Goal: Information Seeking & Learning: Learn about a topic

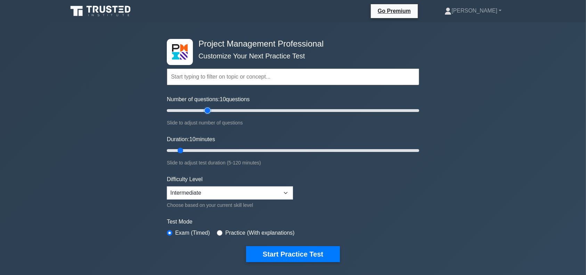
click at [205, 107] on input "Number of questions: 10 questions" at bounding box center [293, 110] width 252 height 8
click at [205, 111] on input "Number of questions: 35 questions" at bounding box center [293, 110] width 252 height 8
type input "30"
click at [202, 111] on input "Number of questions: 30 questions" at bounding box center [293, 110] width 252 height 8
click at [204, 154] on input "Duration: 10 minutes" at bounding box center [293, 150] width 252 height 8
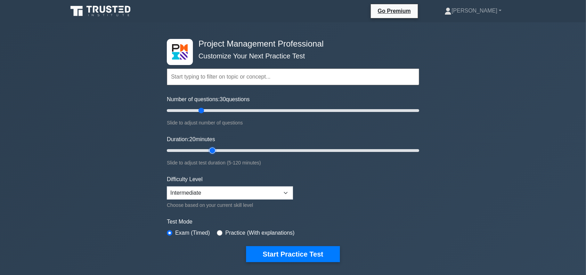
click at [211, 151] on input "Duration: 20 minutes" at bounding box center [293, 150] width 252 height 8
type input "30"
click at [220, 149] on input "Duration: 25 minutes" at bounding box center [293, 150] width 252 height 8
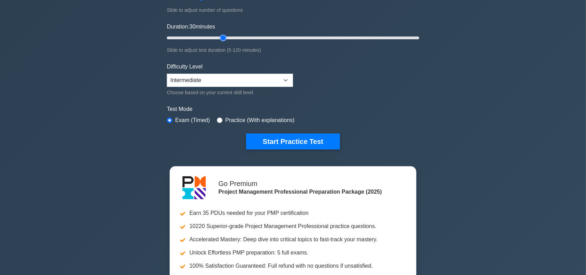
scroll to position [8, 0]
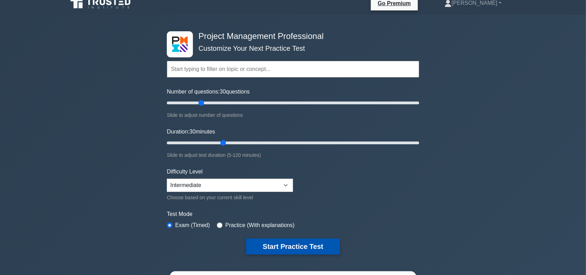
click at [284, 248] on button "Start Practice Test" at bounding box center [293, 246] width 94 height 16
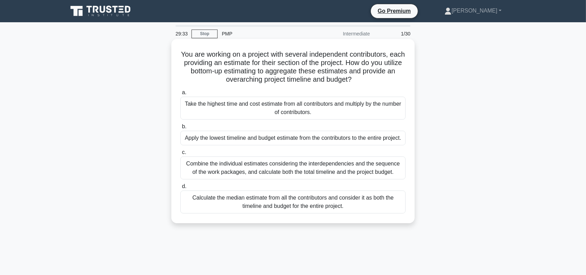
click at [326, 179] on div "Combine the individual estimates considering the interdependencies and the sequ…" at bounding box center [292, 167] width 225 height 23
click at [180, 155] on input "c. Combine the individual estimates considering the interdependencies and the s…" at bounding box center [180, 152] width 0 height 5
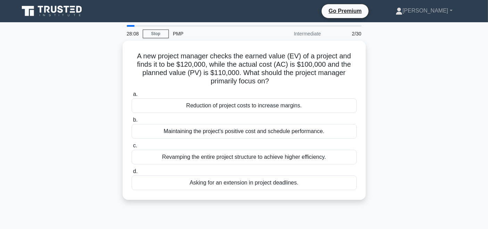
scroll to position [8, 0]
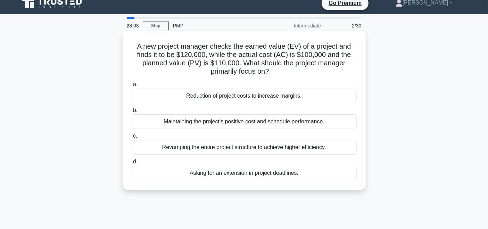
click at [276, 120] on div "Maintaining the project's positive cost and schedule performance." at bounding box center [244, 121] width 225 height 15
click at [132, 113] on input "b. Maintaining the project's positive cost and schedule performance." at bounding box center [132, 110] width 0 height 5
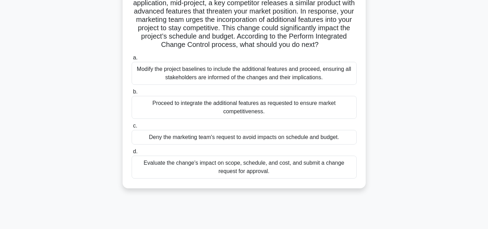
scroll to position [69, 0]
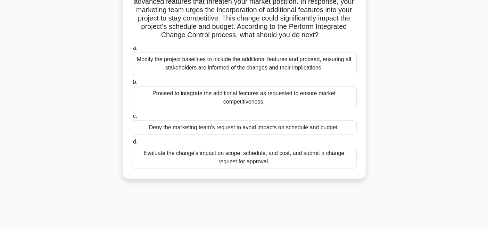
click at [207, 152] on div "Evaluate the change's impact on scope, schedule, and cost, and submit a change …" at bounding box center [244, 157] width 225 height 23
click at [132, 144] on input "d. Evaluate the change's impact on scope, schedule, and cost, and submit a chan…" at bounding box center [132, 142] width 0 height 5
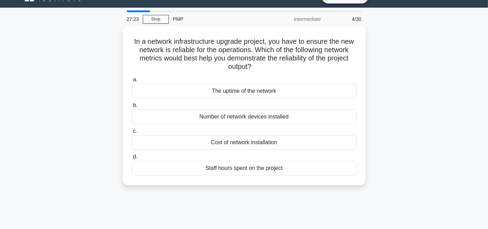
scroll to position [0, 0]
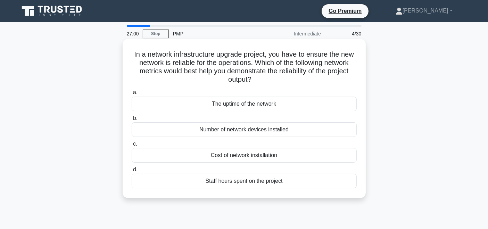
click at [275, 106] on div "The uptime of the network" at bounding box center [244, 104] width 225 height 15
click at [132, 95] on input "a. The uptime of the network" at bounding box center [132, 92] width 0 height 5
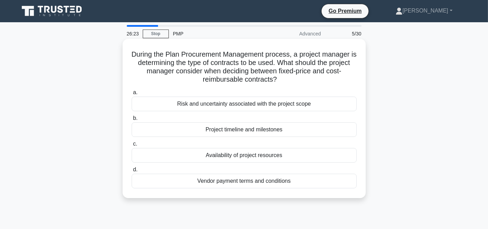
click at [270, 182] on div "Vendor payment terms and conditions" at bounding box center [244, 181] width 225 height 15
click at [132, 172] on input "d. Vendor payment terms and conditions" at bounding box center [132, 169] width 0 height 5
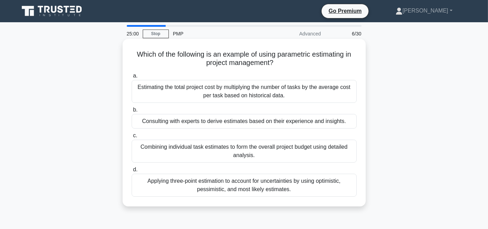
click at [278, 156] on div "Combining individual task estimates to form the overall project budget using de…" at bounding box center [244, 151] width 225 height 23
click at [132, 138] on input "c. Combining individual task estimates to form the overall project budget using…" at bounding box center [132, 135] width 0 height 5
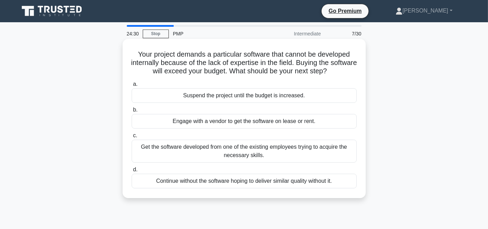
click at [294, 122] on div "Engage with a vendor to get the software on lease or rent." at bounding box center [244, 121] width 225 height 15
click at [132, 112] on input "b. Engage with a vendor to get the software on lease or rent." at bounding box center [132, 110] width 0 height 5
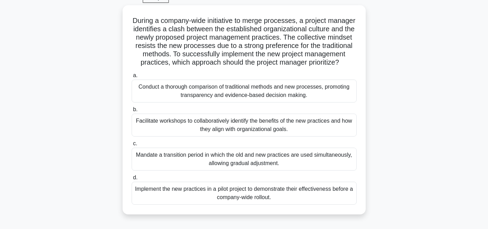
scroll to position [39, 0]
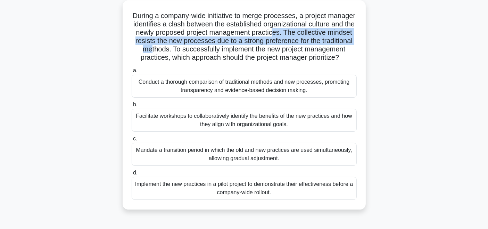
drag, startPoint x: 330, startPoint y: 32, endPoint x: 201, endPoint y: 50, distance: 130.6
click at [201, 50] on h5 "During a company-wide initiative to merge processes, a project manager identifi…" at bounding box center [244, 36] width 227 height 51
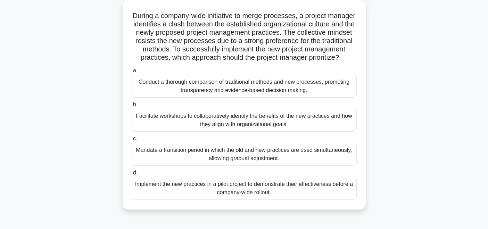
click at [291, 62] on h5 "During a company-wide initiative to merge processes, a project manager identifi…" at bounding box center [244, 36] width 227 height 51
drag, startPoint x: 237, startPoint y: 163, endPoint x: 237, endPoint y: 168, distance: 4.9
click at [237, 166] on div "Mandate a transition period in which the old and new practices are used simulta…" at bounding box center [244, 154] width 225 height 23
click at [132, 141] on input "c. Mandate a transition period in which the old and new practices are used simu…" at bounding box center [132, 139] width 0 height 5
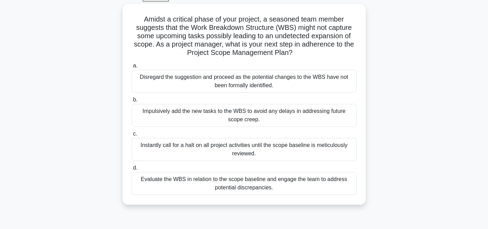
scroll to position [19, 0]
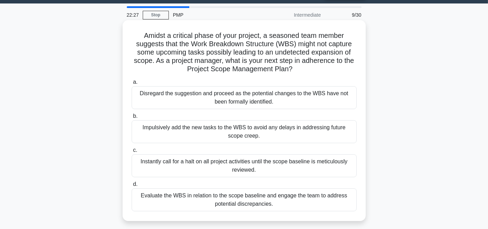
click at [255, 202] on div "Evaluate the WBS in relation to the scope baseline and engage the team to addre…" at bounding box center [244, 199] width 225 height 23
click at [132, 187] on input "d. Evaluate the WBS in relation to the scope baseline and engage the team to ad…" at bounding box center [132, 184] width 0 height 5
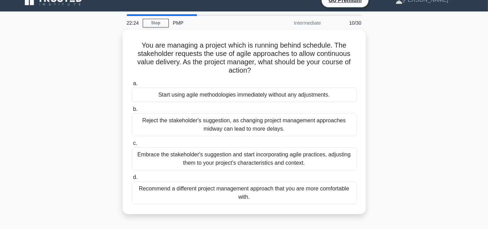
scroll to position [8, 0]
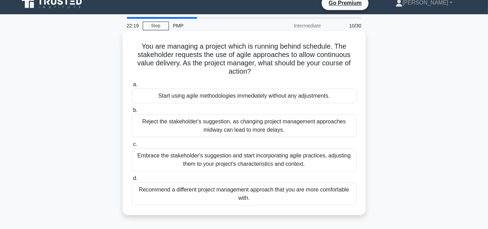
drag, startPoint x: 295, startPoint y: 55, endPoint x: 318, endPoint y: 71, distance: 28.2
click at [318, 71] on h5 "You are managing a project which is running behind schedule. The stakeholder re…" at bounding box center [244, 59] width 227 height 34
click at [312, 73] on h5 "You are managing a project which is running behind schedule. The stakeholder re…" at bounding box center [244, 59] width 227 height 34
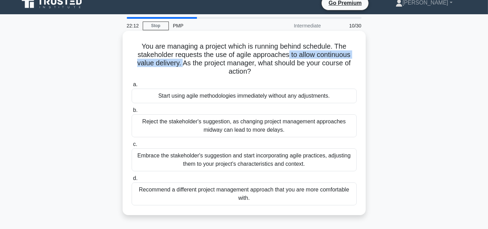
drag, startPoint x: 288, startPoint y: 54, endPoint x: 182, endPoint y: 63, distance: 106.0
click at [182, 63] on h5 "You are managing a project which is running behind schedule. The stakeholder re…" at bounding box center [244, 59] width 227 height 34
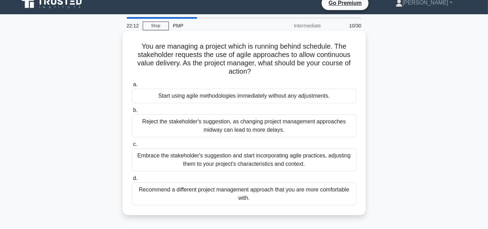
click at [291, 73] on h5 "You are managing a project which is running behind schedule. The stakeholder re…" at bounding box center [244, 59] width 227 height 34
click at [309, 161] on div "Embrace the stakeholder's suggestion and start incorporating agile practices, a…" at bounding box center [244, 159] width 225 height 23
click at [132, 147] on input "c. Embrace the stakeholder's suggestion and start incorporating agile practices…" at bounding box center [132, 144] width 0 height 5
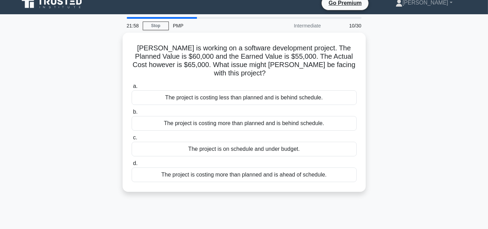
scroll to position [0, 0]
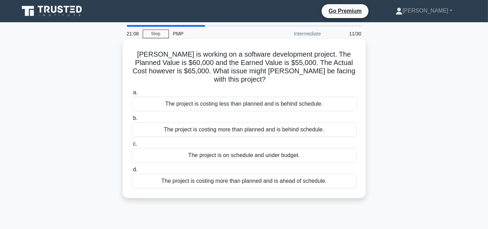
click at [237, 122] on div "The project is costing more than planned and is behind schedule." at bounding box center [244, 129] width 225 height 15
click at [132, 121] on input "b. The project is costing more than planned and is behind schedule." at bounding box center [132, 118] width 0 height 5
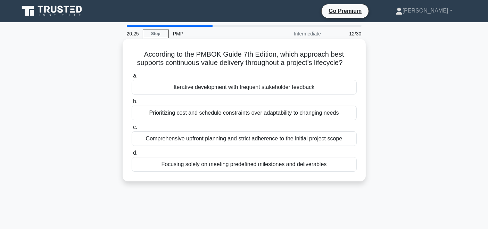
click at [236, 90] on div "Iterative development with frequent stakeholder feedback" at bounding box center [244, 87] width 225 height 15
click at [132, 78] on input "a. Iterative development with frequent stakeholder feedback" at bounding box center [132, 76] width 0 height 5
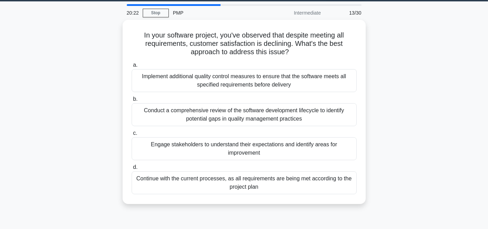
scroll to position [21, 0]
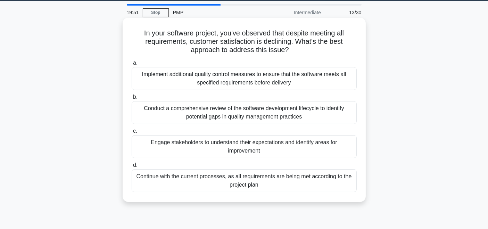
click at [306, 113] on div "Conduct a comprehensive review of the software development lifecycle to identif…" at bounding box center [244, 112] width 225 height 23
click at [132, 99] on input "b. Conduct a comprehensive review of the software development lifecycle to iden…" at bounding box center [132, 97] width 0 height 5
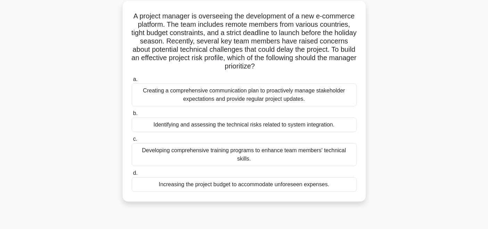
scroll to position [24, 0]
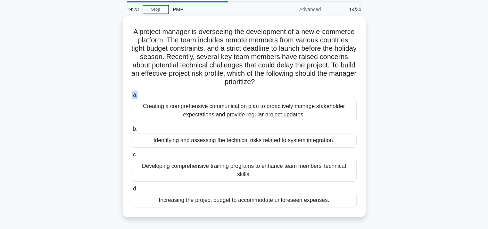
drag, startPoint x: 487, startPoint y: 82, endPoint x: 488, endPoint y: 95, distance: 13.6
click at [488, 95] on main "19:23 Stop PMP Advanced 14/30 A project manager is overseeing the development o…" at bounding box center [244, 174] width 488 height 353
click at [460, 102] on div "A project manager is overseeing the development of a new e-commerce platform. T…" at bounding box center [244, 120] width 459 height 209
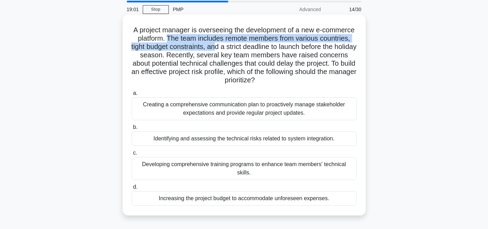
drag, startPoint x: 200, startPoint y: 39, endPoint x: 258, endPoint y: 47, distance: 58.5
click at [258, 47] on h5 "A project manager is overseeing the development of a new e-commerce platform. T…" at bounding box center [244, 55] width 227 height 59
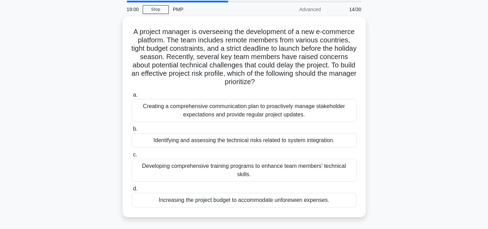
click at [418, 108] on div "A project manager is overseeing the development of a new e-commerce platform. T…" at bounding box center [244, 120] width 459 height 209
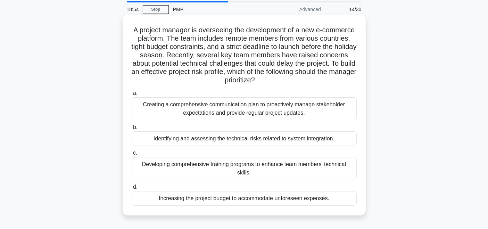
click at [247, 139] on div "Identifying and assessing the technical risks related to system integration." at bounding box center [244, 138] width 225 height 15
click at [132, 130] on input "b. Identifying and assessing the technical risks related to system integration." at bounding box center [132, 127] width 0 height 5
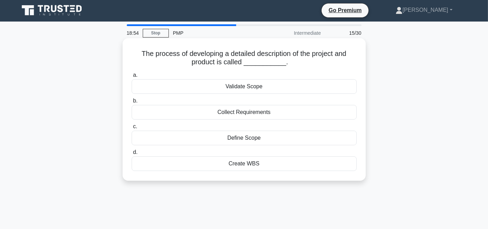
scroll to position [0, 0]
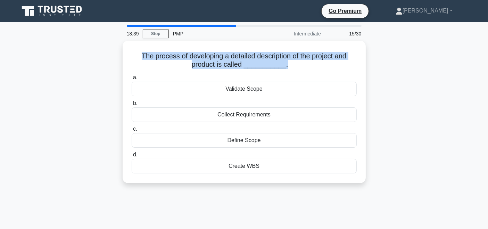
drag, startPoint x: 283, startPoint y: 64, endPoint x: 113, endPoint y: 58, distance: 170.3
click at [113, 58] on div "The process of developing a detailed description of the project and product is …" at bounding box center [244, 116] width 459 height 151
click at [80, 56] on div "The process of developing a detailed description of the project and product is …" at bounding box center [244, 116] width 459 height 151
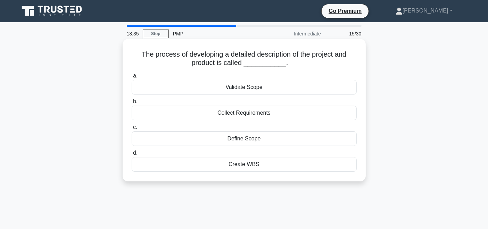
drag, startPoint x: 132, startPoint y: 57, endPoint x: 289, endPoint y: 66, distance: 157.3
click at [290, 66] on h5 "The process of developing a detailed description of the project and product is …" at bounding box center [244, 58] width 227 height 17
copy h5 "The process of developing a detailed description of the project and product is …"
click at [243, 138] on div "Define Scope" at bounding box center [244, 138] width 225 height 15
click at [132, 130] on input "c. Define Scope" at bounding box center [132, 127] width 0 height 5
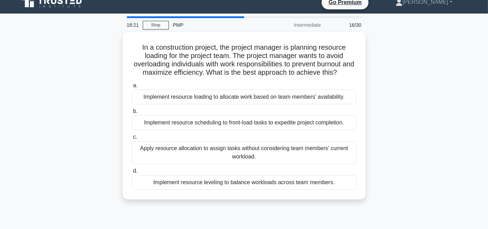
scroll to position [14, 0]
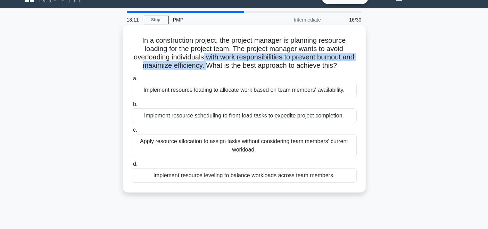
drag, startPoint x: 208, startPoint y: 57, endPoint x: 211, endPoint y: 67, distance: 10.2
click at [211, 67] on h5 "In a construction project, the project manager is planning resource loading for…" at bounding box center [244, 53] width 227 height 34
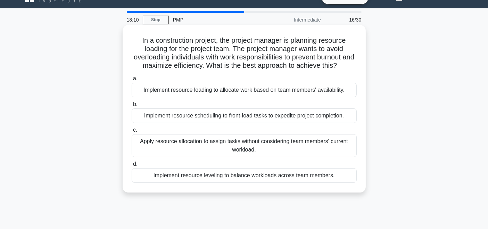
click at [358, 68] on div "In a construction project, the project manager is planning resource loading for…" at bounding box center [244, 109] width 238 height 162
click at [274, 91] on div "Implement resource loading to allocate work based on team members' availability." at bounding box center [244, 90] width 225 height 15
click at [132, 81] on input "a. Implement resource loading to allocate work based on team members' availabil…" at bounding box center [132, 78] width 0 height 5
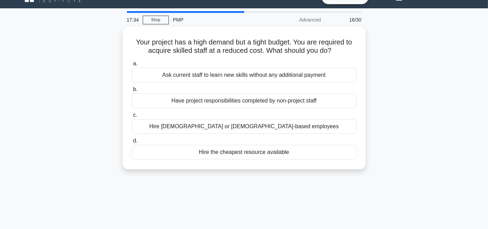
scroll to position [0, 0]
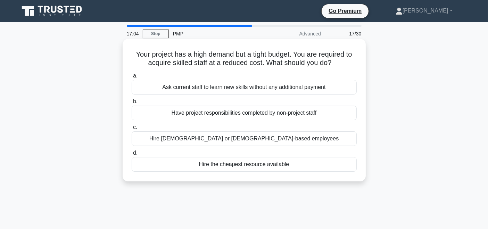
click at [261, 139] on div "Hire part-time or contract-based employees" at bounding box center [244, 138] width 225 height 15
click at [132, 130] on input "c. Hire part-time or contract-based employees" at bounding box center [132, 127] width 0 height 5
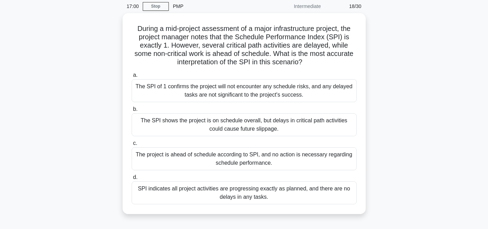
scroll to position [36, 0]
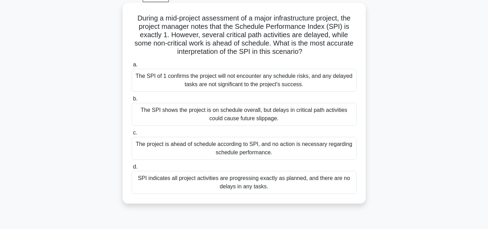
click at [294, 115] on div "The SPI shows the project is on schedule overall, but delays in critical path a…" at bounding box center [244, 114] width 225 height 23
click at [132, 101] on input "b. The SPI shows the project is on schedule overall, but delays in critical pat…" at bounding box center [132, 99] width 0 height 5
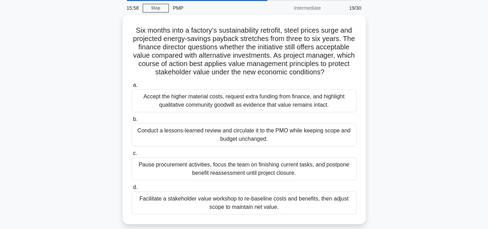
scroll to position [31, 0]
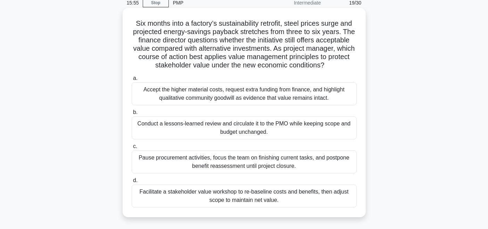
drag, startPoint x: 130, startPoint y: 58, endPoint x: 344, endPoint y: 71, distance: 214.7
click at [344, 71] on div "Six months into a factory’s sustainability retrofit, steel prices surge and pro…" at bounding box center [244, 113] width 238 height 204
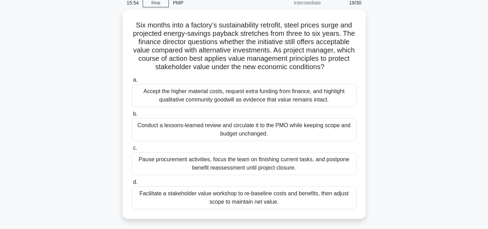
click at [441, 115] on div "Six months into a factory’s sustainability retrofit, steel prices surge and pro…" at bounding box center [244, 118] width 459 height 217
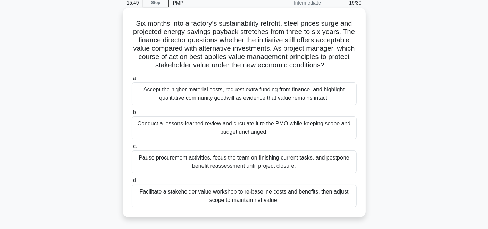
drag, startPoint x: 285, startPoint y: 49, endPoint x: 341, endPoint y: 65, distance: 58.0
click at [341, 65] on h5 "Six months into a factory’s sustainability retrofit, steel prices surge and pro…" at bounding box center [244, 44] width 227 height 51
click at [333, 66] on icon ".spinner_0XTQ{transform-origin:center;animation:spinner_y6GP .75s linear infini…" at bounding box center [328, 65] width 8 height 8
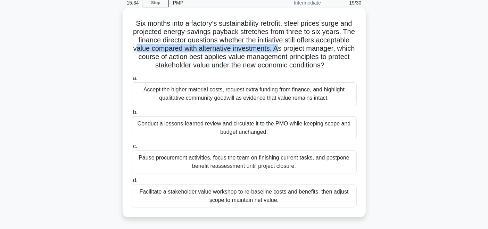
drag, startPoint x: 145, startPoint y: 52, endPoint x: 290, endPoint y: 47, distance: 145.0
click at [290, 47] on h5 "Six months into a factory’s sustainability retrofit, steel prices surge and pro…" at bounding box center [244, 44] width 227 height 51
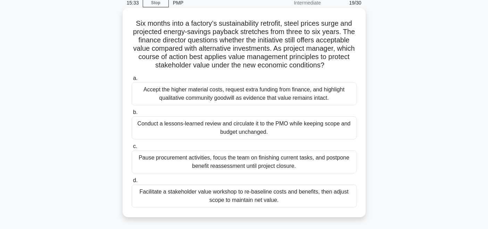
click at [357, 58] on div "Six months into a factory’s sustainability retrofit, steel prices surge and pro…" at bounding box center [244, 113] width 238 height 204
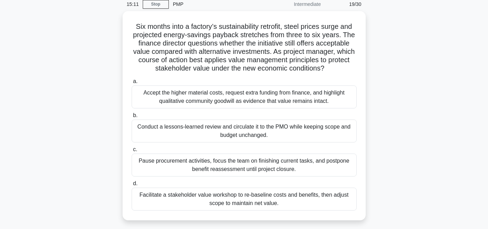
scroll to position [33, 0]
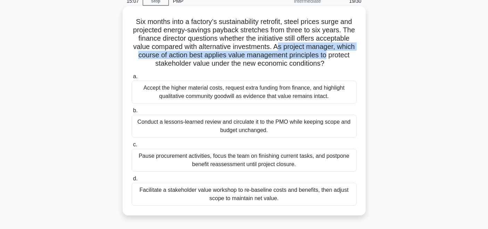
drag, startPoint x: 288, startPoint y: 48, endPoint x: 350, endPoint y: 56, distance: 61.7
click at [350, 56] on h5 "Six months into a factory’s sustainability retrofit, steel prices surge and pro…" at bounding box center [244, 42] width 227 height 51
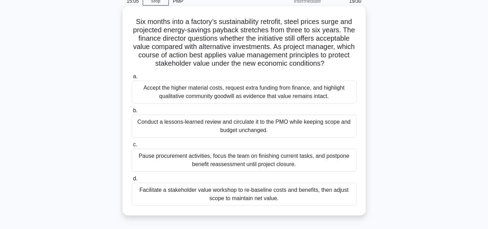
click at [333, 65] on icon ".spinner_0XTQ{transform-origin:center;animation:spinner_y6GP .75s linear infini…" at bounding box center [328, 64] width 8 height 8
click at [222, 193] on div "Facilitate a stakeholder value workshop to re-baseline costs and benefits, then…" at bounding box center [244, 194] width 225 height 23
click at [132, 181] on input "d. Facilitate a stakeholder value workshop to re-baseline costs and benefits, t…" at bounding box center [132, 178] width 0 height 5
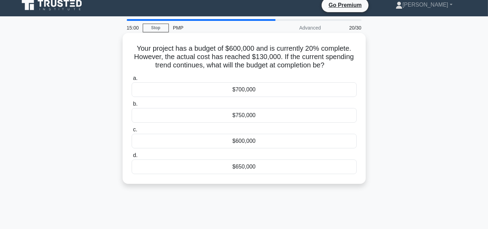
scroll to position [0, 0]
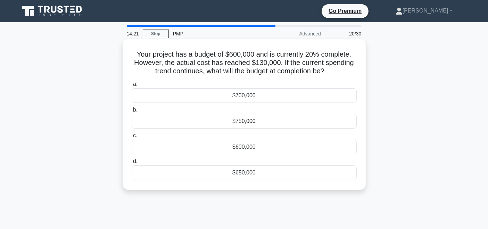
click at [257, 173] on div "$650,000" at bounding box center [244, 172] width 225 height 15
click at [132, 164] on input "d. $650,000" at bounding box center [132, 161] width 0 height 5
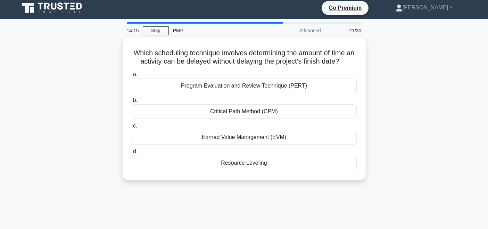
scroll to position [4, 0]
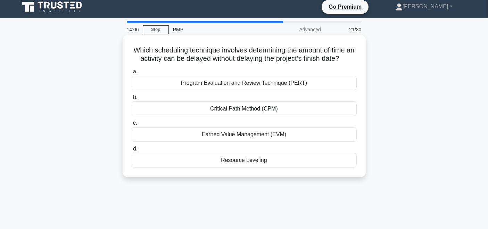
click at [297, 84] on div "Program Evaluation and Review Technique (PERT)" at bounding box center [244, 83] width 225 height 15
click at [132, 74] on input "a. Program Evaluation and Review Technique (PERT)" at bounding box center [132, 71] width 0 height 5
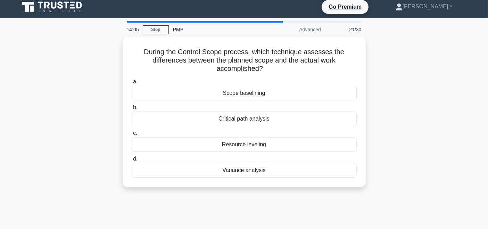
scroll to position [0, 0]
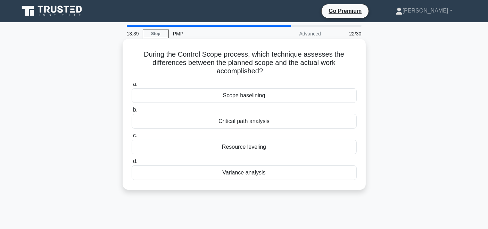
click at [268, 174] on div "Variance analysis" at bounding box center [244, 172] width 225 height 15
click at [132, 164] on input "d. Variance analysis" at bounding box center [132, 161] width 0 height 5
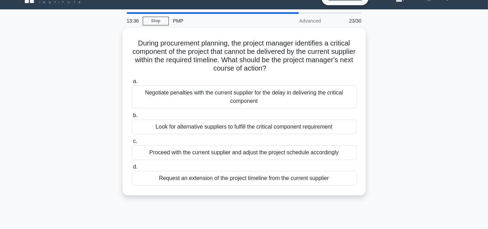
scroll to position [11, 0]
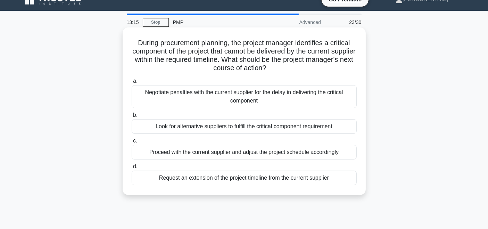
click at [239, 127] on div "Look for alternative suppliers to fulfill the critical component requirement" at bounding box center [244, 126] width 225 height 15
click at [132, 117] on input "b. Look for alternative suppliers to fulfill the critical component requirement" at bounding box center [132, 115] width 0 height 5
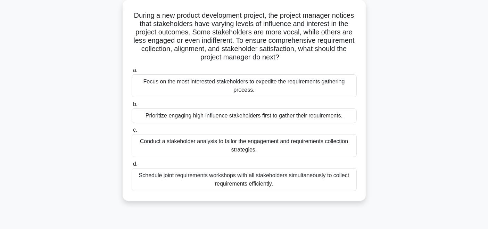
scroll to position [40, 0]
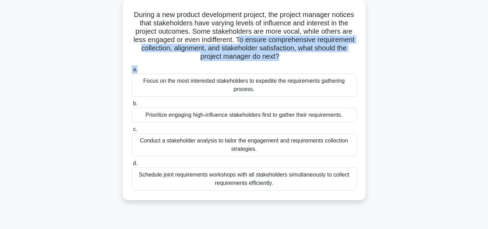
drag, startPoint x: 316, startPoint y: 64, endPoint x: 277, endPoint y: 41, distance: 45.3
click at [277, 41] on div "During a new product development project, the project manager notices that stak…" at bounding box center [244, 99] width 238 height 195
click at [361, 67] on div "During a new product development project, the project manager notices that stak…" at bounding box center [244, 99] width 238 height 195
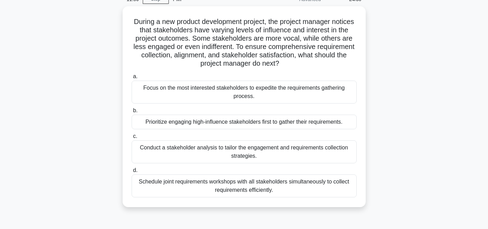
scroll to position [33, 0]
click at [328, 155] on div "Conduct a stakeholder analysis to tailor the engagement and requirements collec…" at bounding box center [244, 151] width 225 height 23
click at [132, 139] on input "c. Conduct a stakeholder analysis to tailor the engagement and requirements col…" at bounding box center [132, 136] width 0 height 5
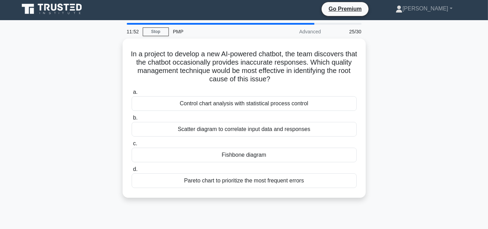
scroll to position [0, 0]
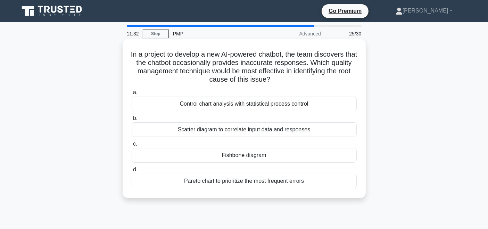
click at [234, 156] on div "Fishbone diagram" at bounding box center [244, 155] width 225 height 15
click at [132, 146] on input "c. Fishbone diagram" at bounding box center [132, 144] width 0 height 5
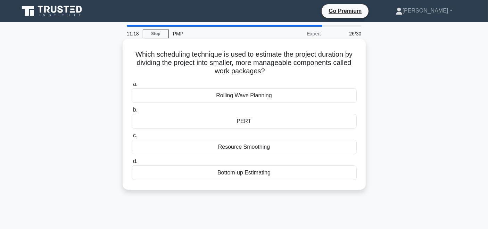
click at [251, 121] on div "PERT" at bounding box center [244, 121] width 225 height 15
click at [132, 112] on input "b. PERT" at bounding box center [132, 110] width 0 height 5
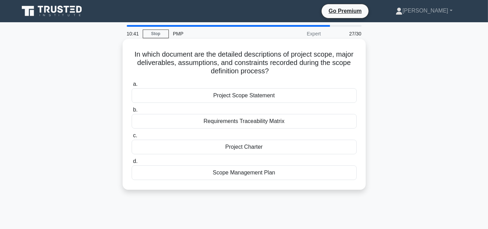
drag, startPoint x: 129, startPoint y: 53, endPoint x: 296, endPoint y: 71, distance: 168.0
click at [296, 71] on div "In which document are the detailed descriptions of project scope, major deliver…" at bounding box center [244, 114] width 238 height 145
click at [297, 73] on h5 "In which document are the detailed descriptions of project scope, major deliver…" at bounding box center [244, 63] width 227 height 26
drag, startPoint x: 122, startPoint y: 58, endPoint x: 278, endPoint y: 73, distance: 156.0
click at [278, 73] on div "In which document are the detailed descriptions of project scope, major deliver…" at bounding box center [244, 114] width 243 height 151
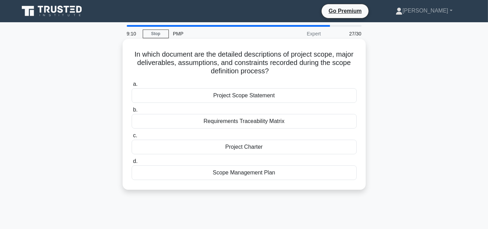
copy h5 "In which document are the detailed descriptions of project scope, major deliver…"
click at [265, 96] on div "Project Scope Statement" at bounding box center [244, 95] width 225 height 15
click at [132, 87] on input "a. Project Scope Statement" at bounding box center [132, 84] width 0 height 5
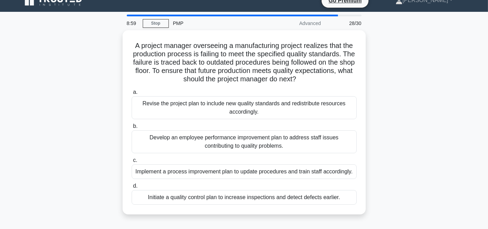
scroll to position [19, 0]
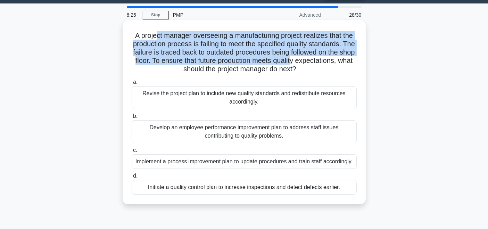
drag, startPoint x: 155, startPoint y: 39, endPoint x: 311, endPoint y: 57, distance: 156.7
click at [311, 57] on h5 "A project manager overseeing a manufacturing project realizes that the producti…" at bounding box center [244, 52] width 227 height 42
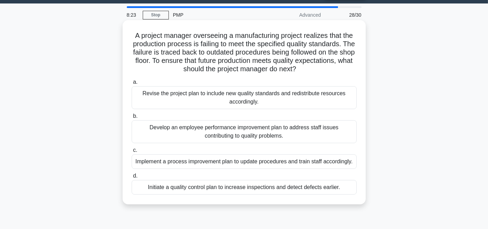
click at [320, 70] on h5 "A project manager overseeing a manufacturing project realizes that the producti…" at bounding box center [244, 52] width 227 height 42
drag, startPoint x: 327, startPoint y: 71, endPoint x: 259, endPoint y: 65, distance: 67.7
click at [259, 65] on h5 "A project manager overseeing a manufacturing project realizes that the producti…" at bounding box center [244, 52] width 227 height 42
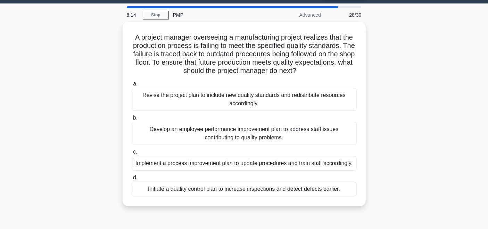
click at [451, 103] on div "A project manager overseeing a manufacturing project realizes that the producti…" at bounding box center [244, 118] width 459 height 192
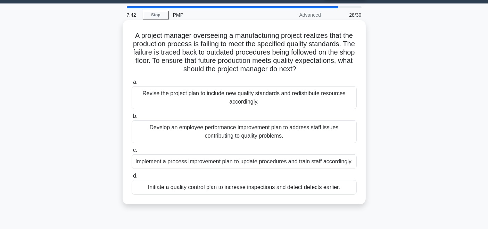
click at [269, 98] on div "Revise the project plan to include new quality standards and redistribute resou…" at bounding box center [244, 97] width 225 height 23
click at [132, 84] on input "a. Revise the project plan to include new quality standards and redistribute re…" at bounding box center [132, 82] width 0 height 5
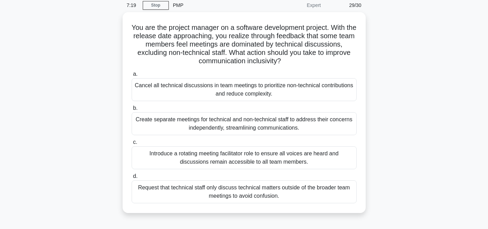
scroll to position [28, 0]
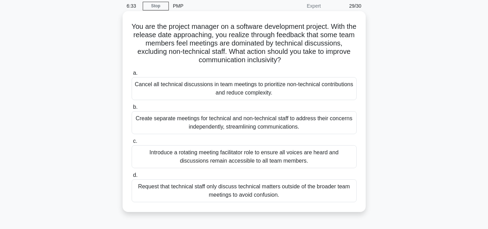
click at [297, 157] on div "Introduce a rotating meeting facilitator role to ensure all voices are heard an…" at bounding box center [244, 156] width 225 height 23
click at [132, 143] on input "c. Introduce a rotating meeting facilitator role to ensure all voices are heard…" at bounding box center [132, 141] width 0 height 5
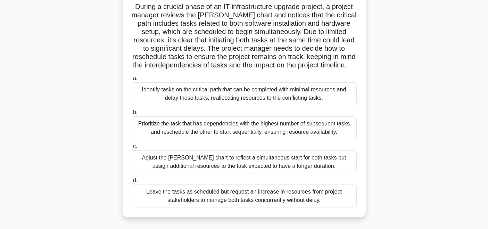
scroll to position [53, 0]
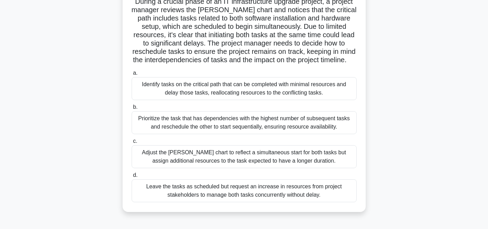
click at [295, 131] on div "Prioritize the task that has dependencies with the highest number of subsequent…" at bounding box center [244, 122] width 225 height 23
click at [132, 109] on input "b. Prioritize the task that has dependencies with the highest number of subsequ…" at bounding box center [132, 107] width 0 height 5
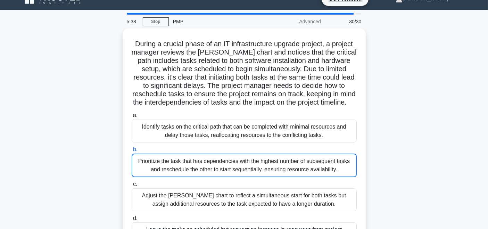
scroll to position [0, 0]
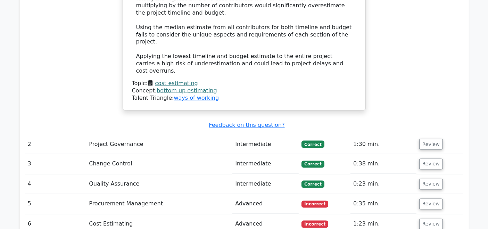
scroll to position [1223, 0]
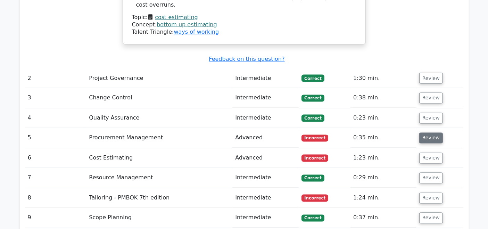
click at [437, 133] on button "Review" at bounding box center [431, 138] width 24 height 11
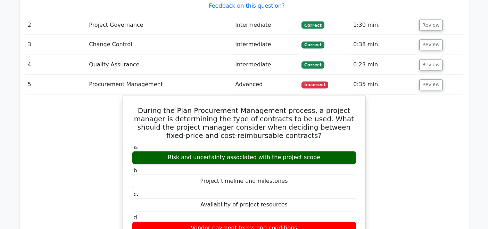
scroll to position [1274, 0]
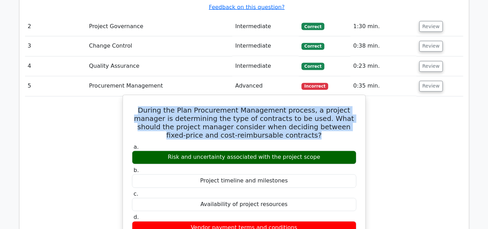
drag, startPoint x: 134, startPoint y: 41, endPoint x: 294, endPoint y: 68, distance: 162.0
click at [294, 106] on h5 "During the Plan Procurement Management process, a project manager is determinin…" at bounding box center [244, 122] width 226 height 33
copy h5 "During the Plan Procurement Management process, a project manager is determinin…"
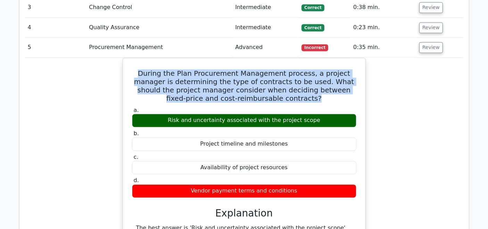
scroll to position [1341, 0]
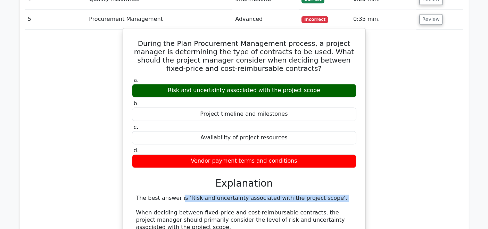
drag, startPoint x: 132, startPoint y: 131, endPoint x: 165, endPoint y: 140, distance: 34.2
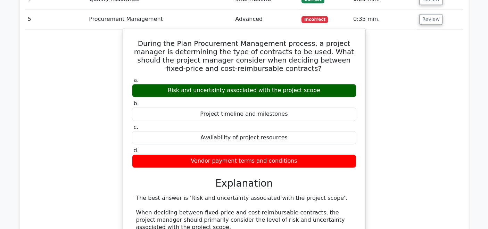
drag, startPoint x: 131, startPoint y: 125, endPoint x: 320, endPoint y: 131, distance: 189.5
click at [320, 131] on div "During the Plan Procurement Management process, a project manager is determinin…" at bounding box center [244, 187] width 237 height 312
copy div "The best answer is 'Risk and uncertainty associated with the project scope'."
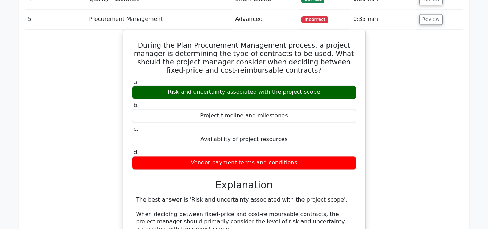
click at [80, 30] on div "During the Plan Procurement Management process, a project manager is determinin…" at bounding box center [244, 193] width 438 height 327
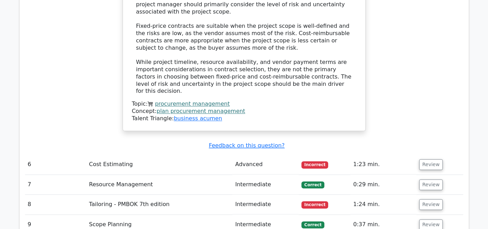
scroll to position [1614, 0]
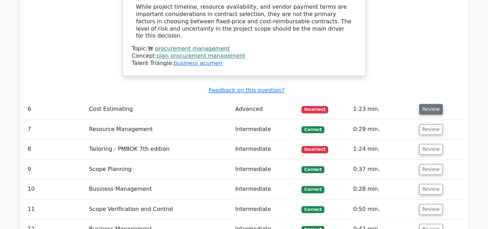
click at [422, 104] on button "Review" at bounding box center [431, 109] width 24 height 11
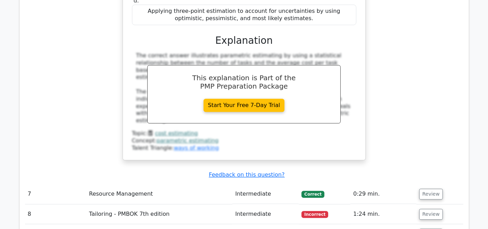
scroll to position [1889, 0]
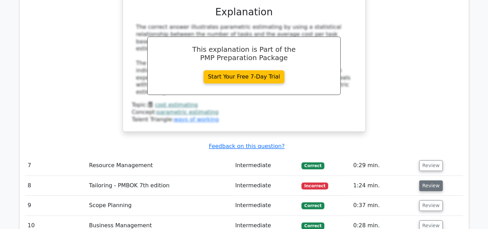
click at [422, 180] on button "Review" at bounding box center [431, 185] width 24 height 11
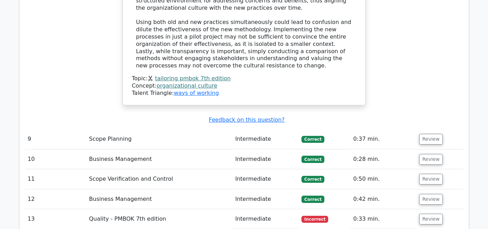
scroll to position [2392, 0]
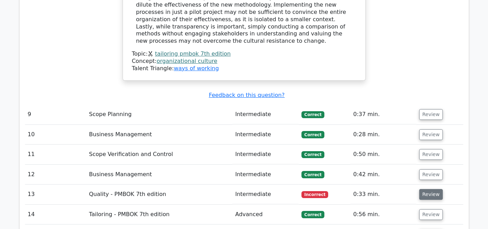
click at [435, 189] on button "Review" at bounding box center [431, 194] width 24 height 11
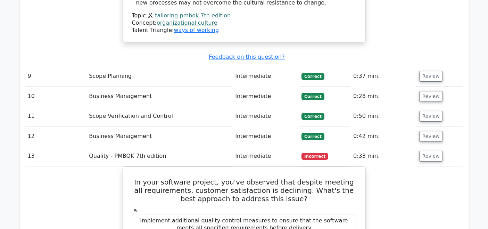
scroll to position [2454, 0]
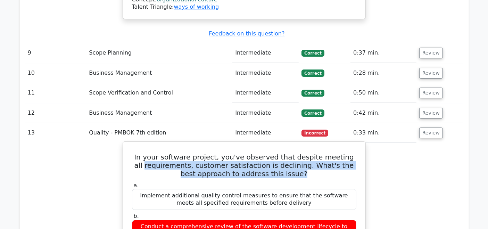
drag, startPoint x: 137, startPoint y: 53, endPoint x: 304, endPoint y: 61, distance: 167.7
click at [304, 153] on h5 "In your software project, you've observed that despite meeting all requirements…" at bounding box center [244, 165] width 226 height 25
click at [314, 153] on h5 "In your software project, you've observed that despite meeting all requirements…" at bounding box center [244, 165] width 226 height 25
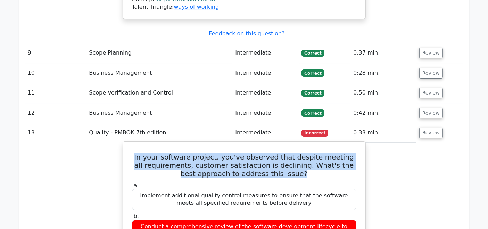
drag, startPoint x: 312, startPoint y: 64, endPoint x: 136, endPoint y: 50, distance: 176.0
click at [136, 153] on h5 "In your software project, you've observed that despite meeting all requirements…" at bounding box center [244, 165] width 226 height 25
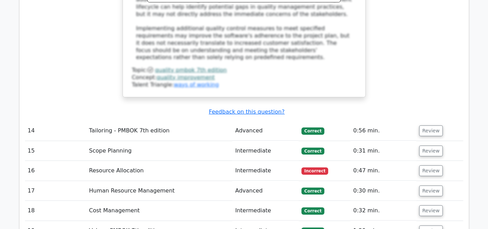
scroll to position [2870, 0]
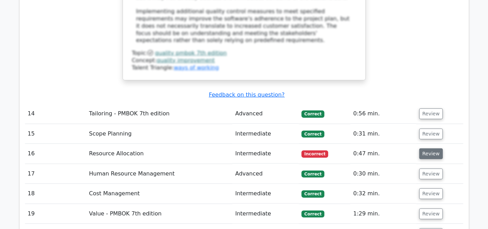
click at [433, 148] on button "Review" at bounding box center [431, 153] width 24 height 11
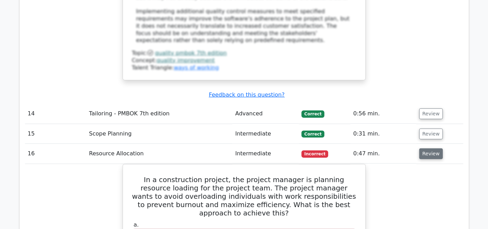
click at [429, 148] on button "Review" at bounding box center [431, 153] width 24 height 11
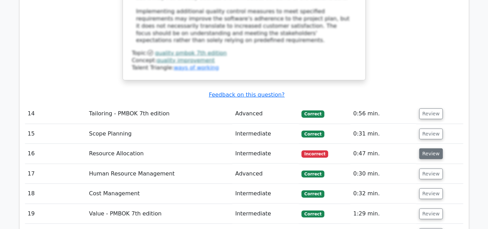
click at [432, 148] on button "Review" at bounding box center [431, 153] width 24 height 11
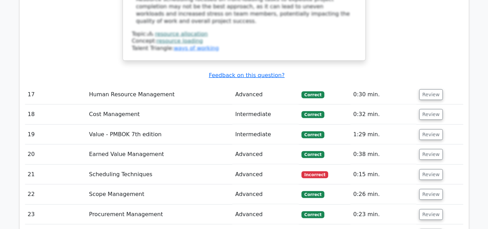
scroll to position [3319, 0]
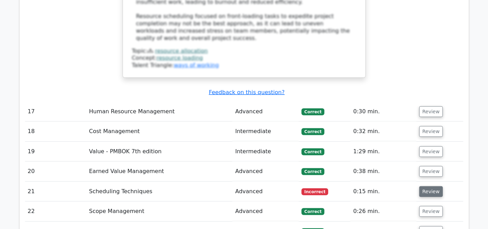
click at [428, 186] on button "Review" at bounding box center [431, 191] width 24 height 11
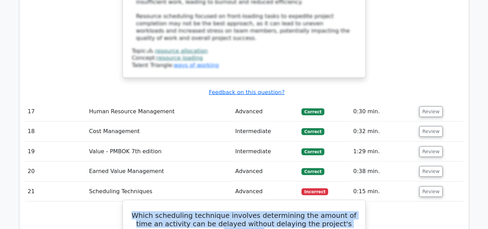
drag, startPoint x: 131, startPoint y: 56, endPoint x: 353, endPoint y: 68, distance: 222.0
click at [353, 211] on h5 "Which scheduling technique involves determining the amount of time an activity …" at bounding box center [244, 223] width 226 height 25
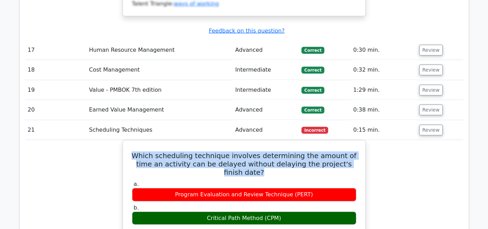
scroll to position [3262, 0]
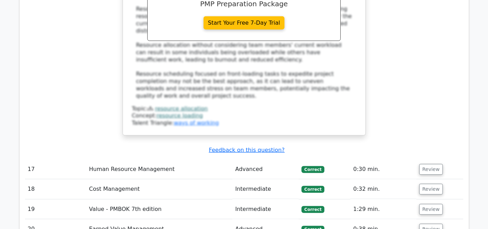
copy h5 "Which scheduling technique involves determining the amount of time an activity …"
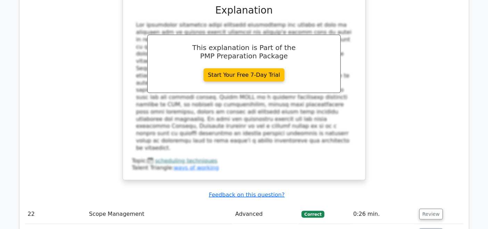
scroll to position [3663, 0]
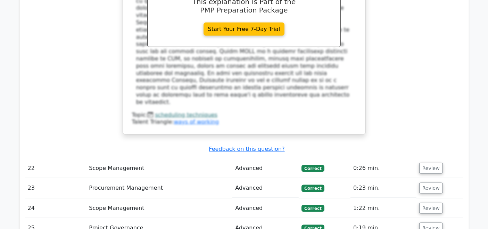
scroll to position [3709, 0]
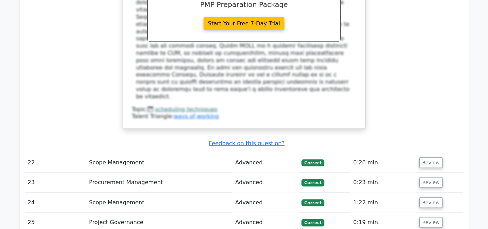
drag, startPoint x: 133, startPoint y: 77, endPoint x: 273, endPoint y: 99, distance: 141.7
copy h5 "Which scheduling technique is used to estimate the project duration by dividing…"
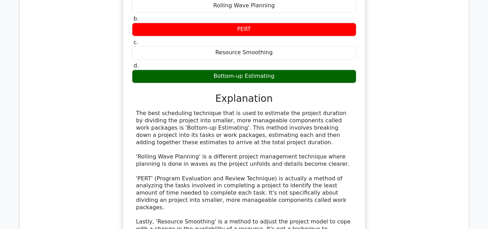
scroll to position [4044, 0]
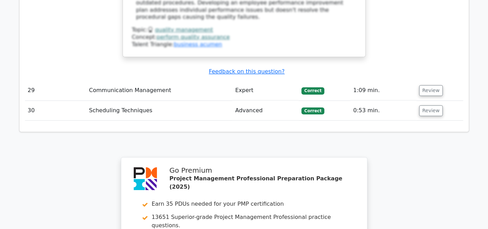
scroll to position [4658, 0]
